Goal: Transaction & Acquisition: Obtain resource

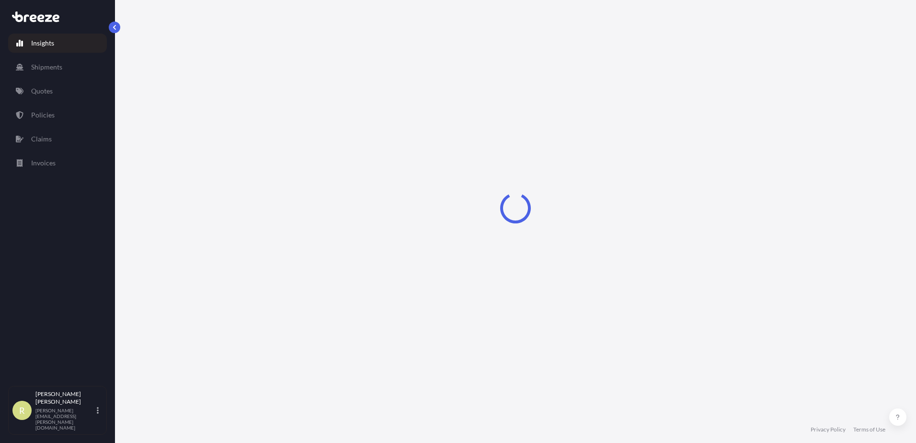
select select "2025"
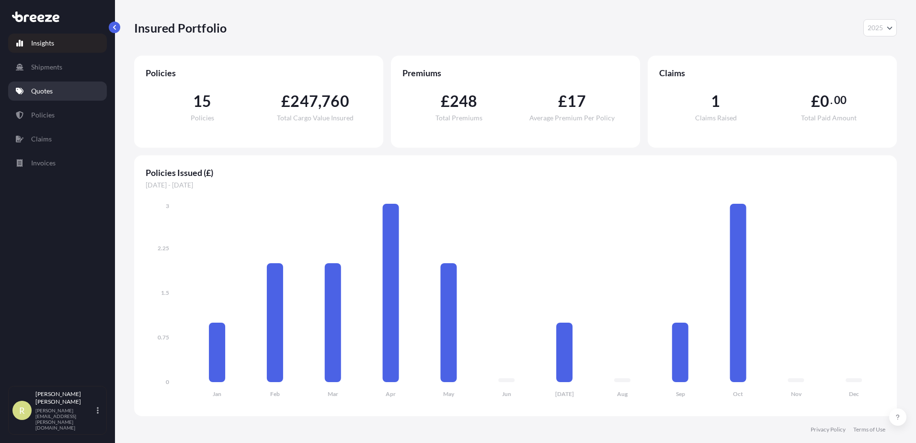
click at [51, 92] on p "Quotes" at bounding box center [42, 91] width 22 height 10
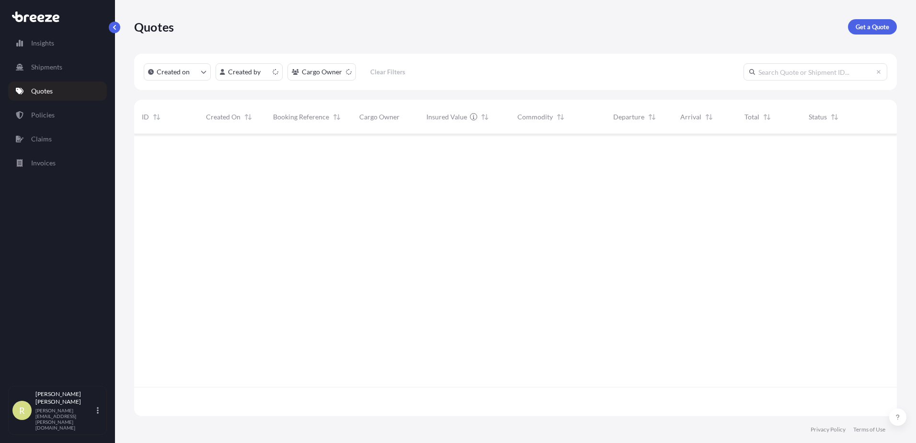
scroll to position [280, 755]
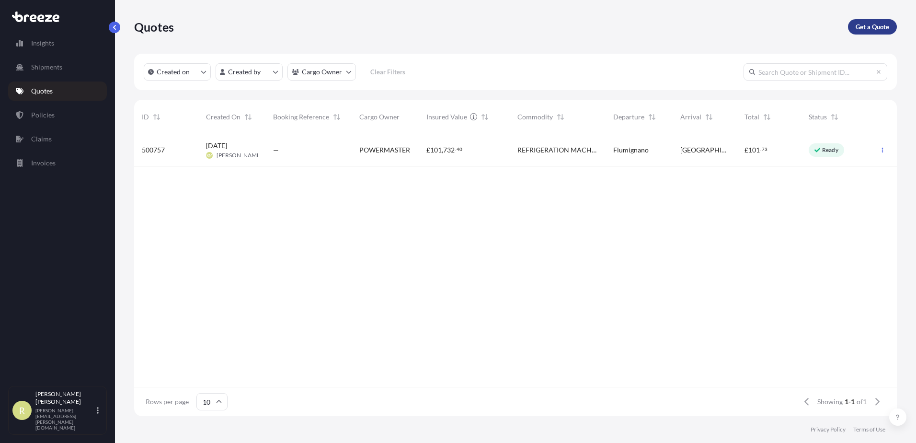
click at [859, 25] on p "Get a Quote" at bounding box center [873, 27] width 34 height 10
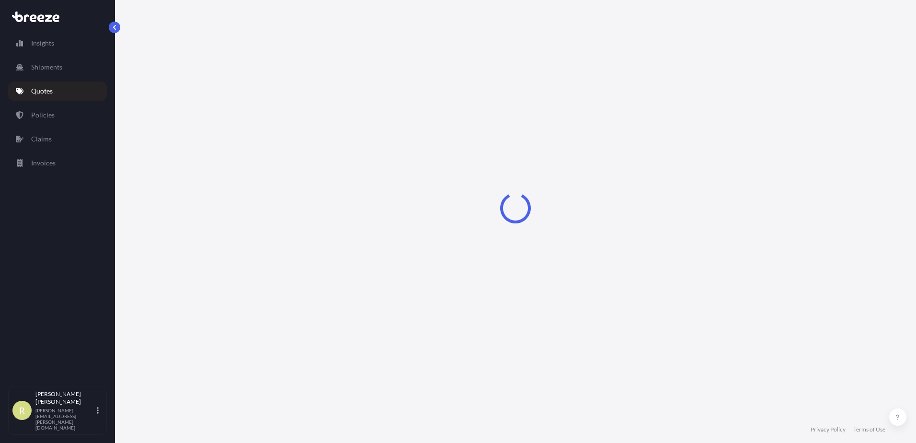
select select "Sea"
select select "1"
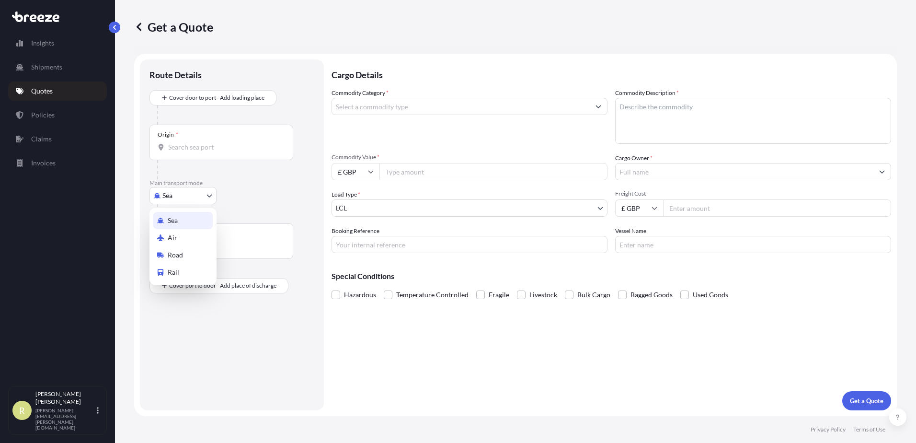
click at [183, 197] on body "Insights Shipments Quotes Policies Claims Invoices R [PERSON_NAME] [PERSON_NAME…" at bounding box center [458, 221] width 916 height 443
click at [178, 257] on span "Road" at bounding box center [175, 255] width 15 height 10
select select "Road"
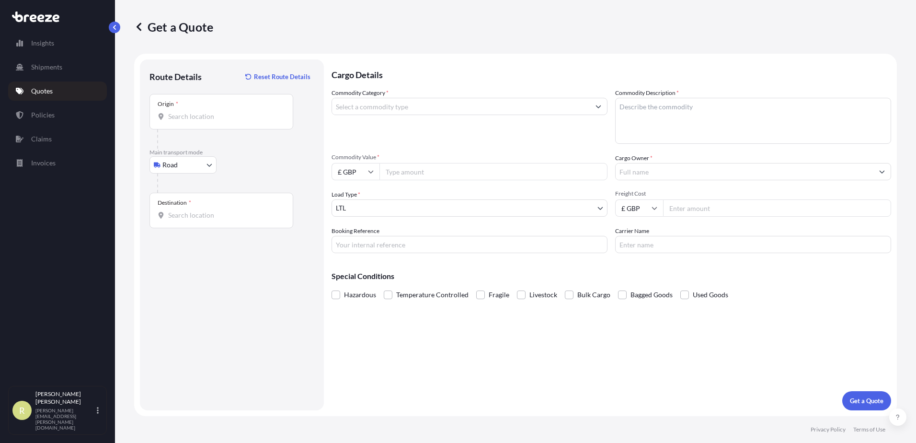
click at [196, 121] on div "Origin *" at bounding box center [221, 111] width 144 height 35
click at [196, 121] on input "Origin *" at bounding box center [224, 117] width 113 height 10
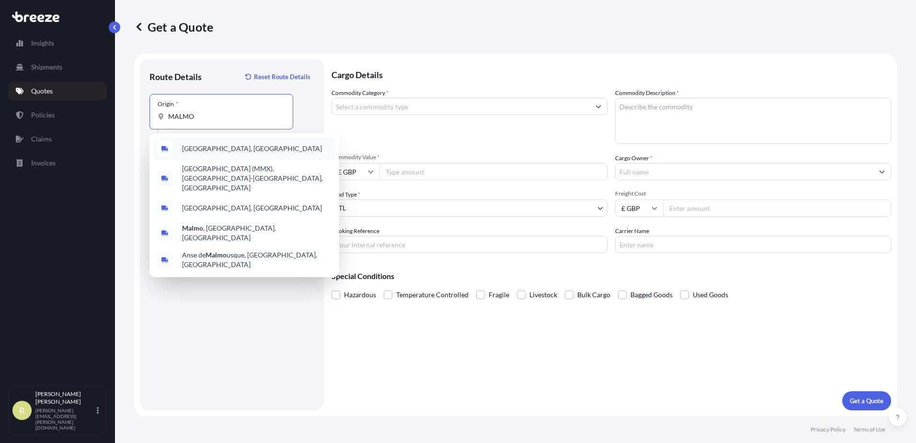
click at [224, 155] on div "[GEOGRAPHIC_DATA], [GEOGRAPHIC_DATA]" at bounding box center [244, 148] width 182 height 23
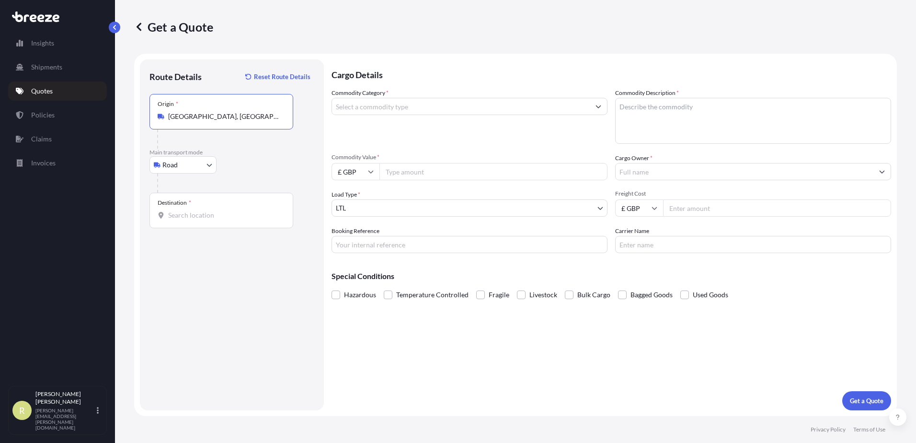
type input "[GEOGRAPHIC_DATA], [GEOGRAPHIC_DATA]"
click at [184, 212] on input "Destination *" at bounding box center [224, 215] width 113 height 10
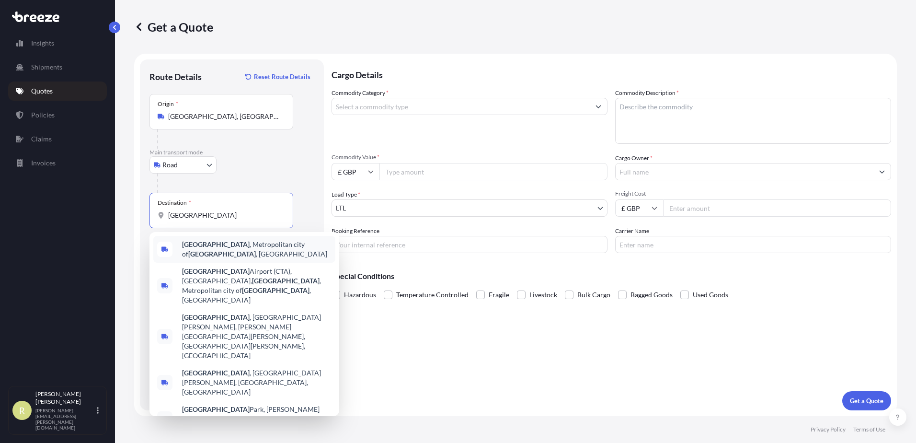
click at [228, 246] on span "[GEOGRAPHIC_DATA] , Metropolitan city of [GEOGRAPHIC_DATA] , [GEOGRAPHIC_DATA]" at bounding box center [256, 249] width 149 height 19
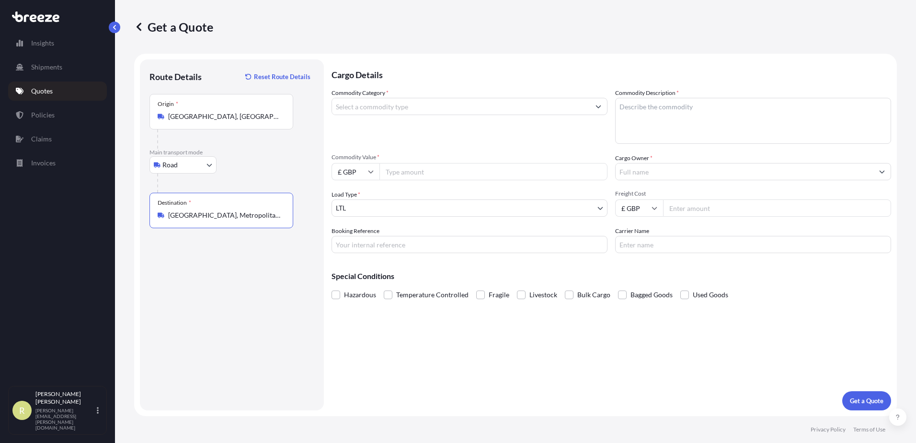
type input "[GEOGRAPHIC_DATA], Metropolitan city of [GEOGRAPHIC_DATA], [GEOGRAPHIC_DATA]"
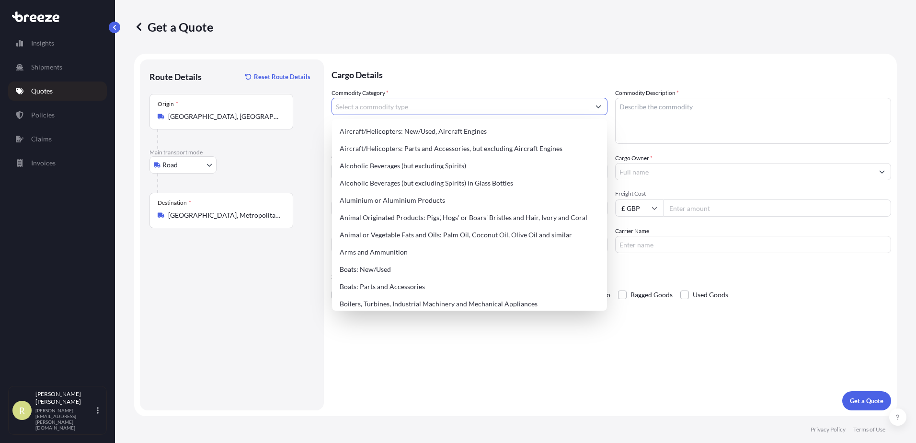
click at [403, 108] on input "Commodity Category *" at bounding box center [461, 106] width 258 height 17
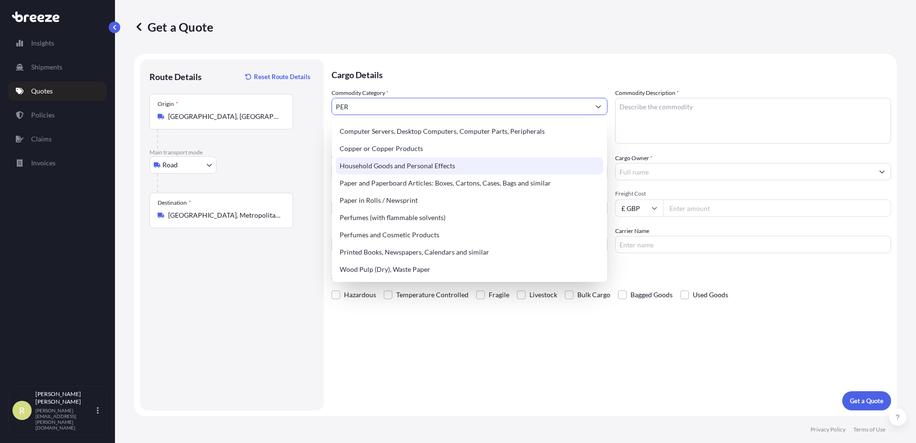
click at [450, 165] on div "Household Goods and Personal Effects" at bounding box center [469, 165] width 267 height 17
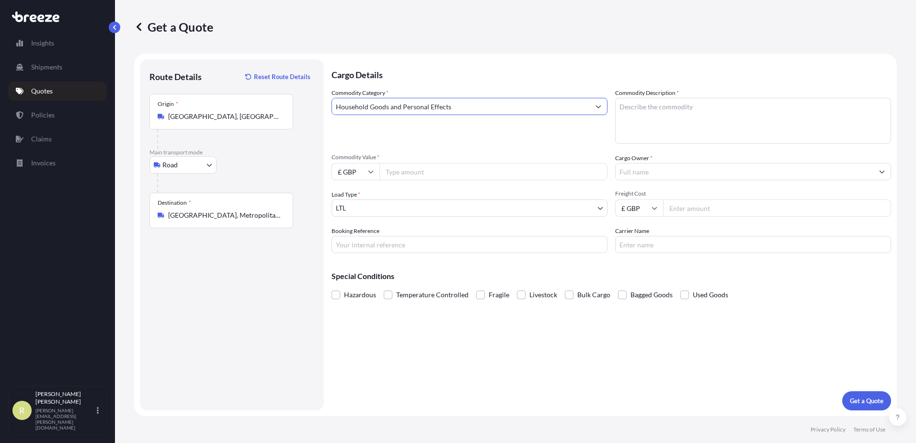
type input "Household Goods and Personal Effects"
click at [664, 112] on textarea "Commodity Description *" at bounding box center [753, 121] width 276 height 46
type textarea "PERSONAL EFFECTS"
click at [428, 172] on input "Commodity Value *" at bounding box center [493, 171] width 228 height 17
type input "500"
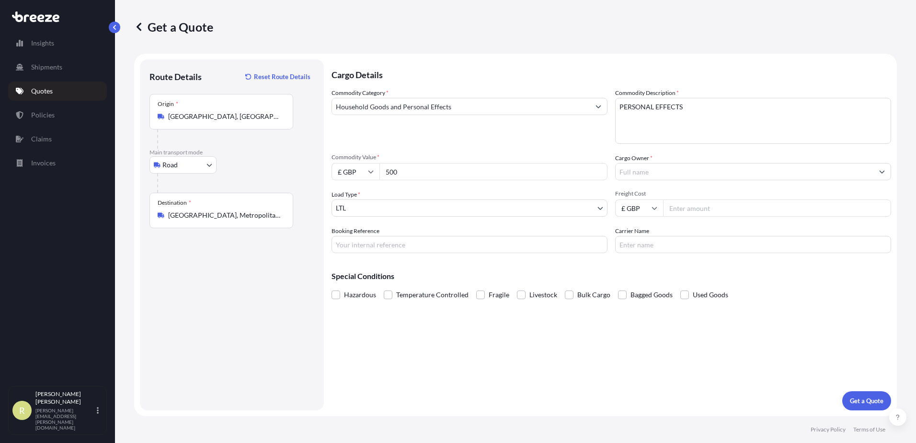
click at [647, 169] on input "Cargo Owner *" at bounding box center [745, 171] width 258 height 17
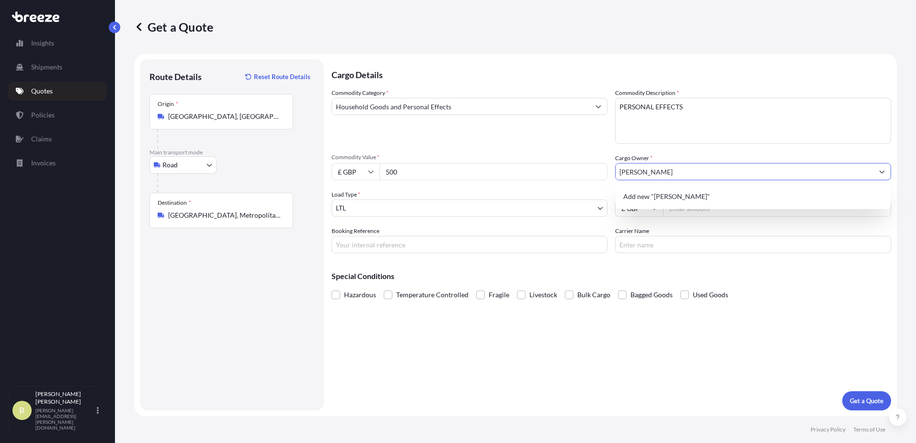
click at [652, 173] on input "[PERSON_NAME]" at bounding box center [745, 171] width 258 height 17
type input "[PERSON_NAME]"
click at [675, 266] on div "Special Conditions Hazardous Temperature Controlled Fragile Livestock Bulk Carg…" at bounding box center [612, 281] width 560 height 41
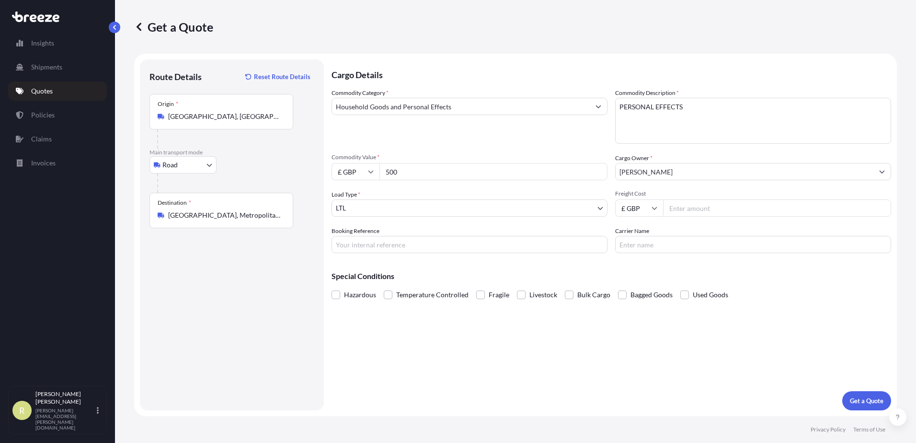
click at [702, 213] on input "Freight Cost" at bounding box center [777, 207] width 228 height 17
type input "575"
click at [851, 401] on button "Get a Quote" at bounding box center [866, 400] width 49 height 19
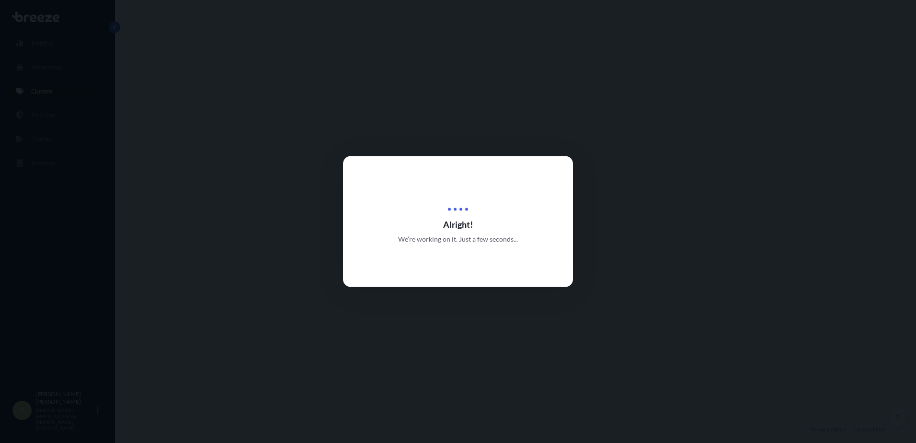
select select "Road"
select select "1"
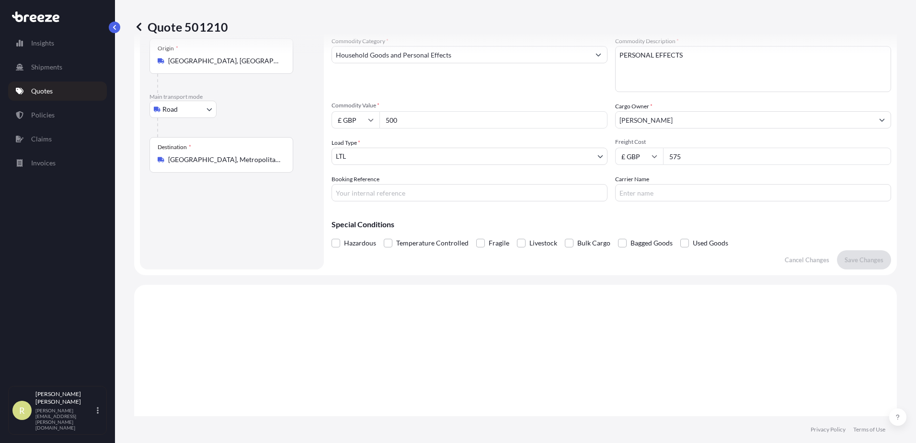
scroll to position [49, 0]
click at [682, 243] on span at bounding box center [684, 245] width 9 height 9
click at [680, 239] on input "Used Goods" at bounding box center [680, 239] width 0 height 0
click at [854, 265] on p "Save Changes" at bounding box center [864, 263] width 39 height 10
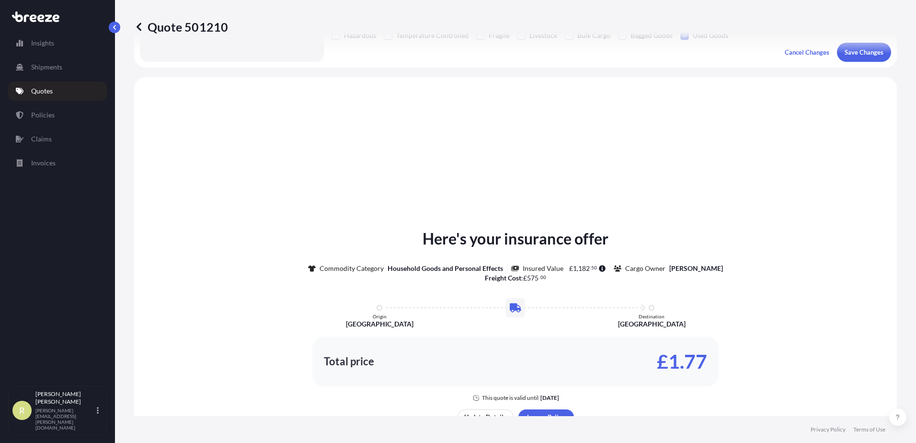
scroll to position [288, 0]
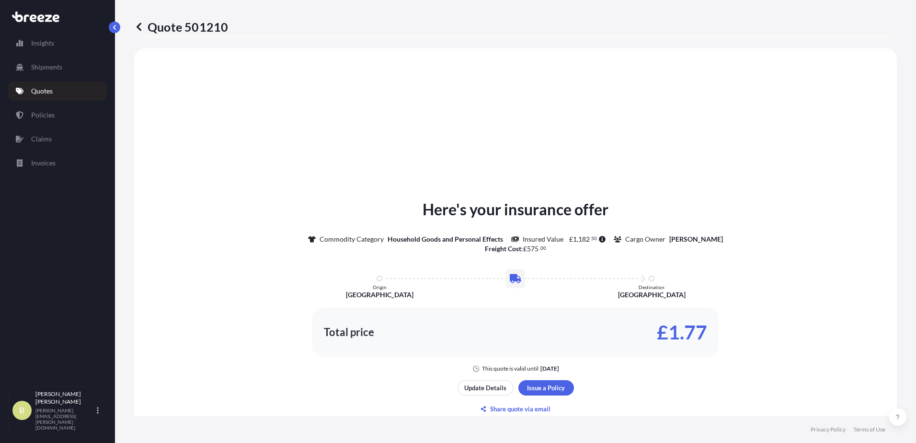
select select "Road"
select select "1"
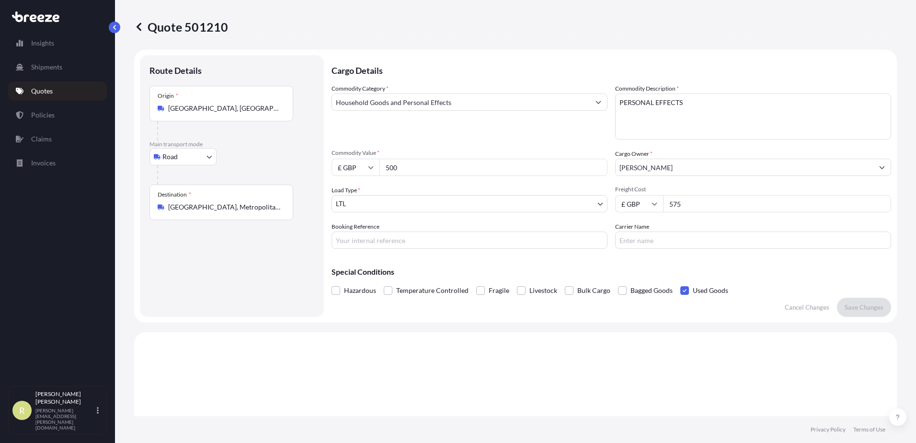
scroll to position [0, 0]
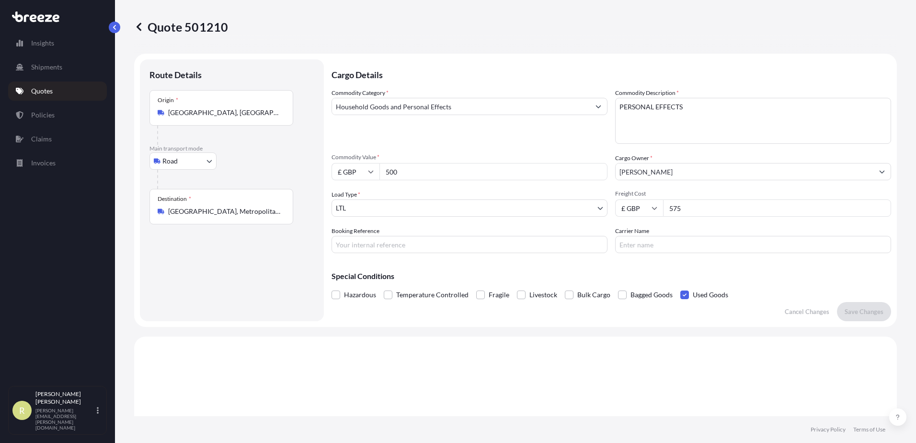
click at [46, 92] on p "Quotes" at bounding box center [42, 91] width 22 height 10
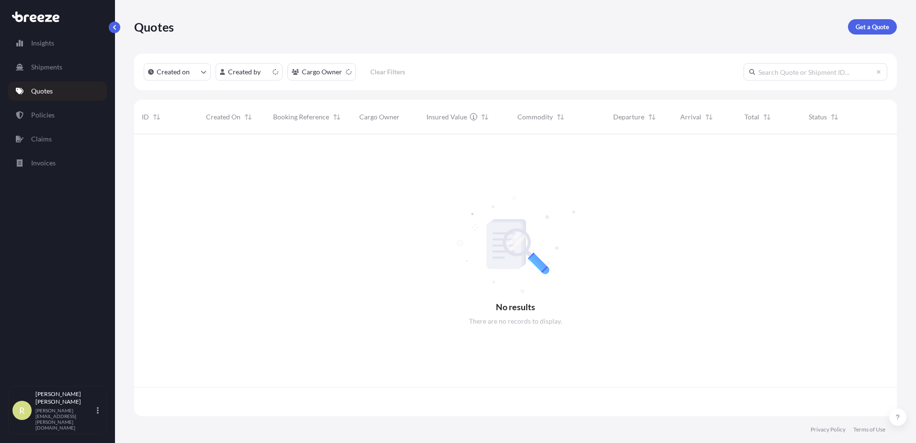
scroll to position [280, 755]
